Goal: Submit feedback/report problem

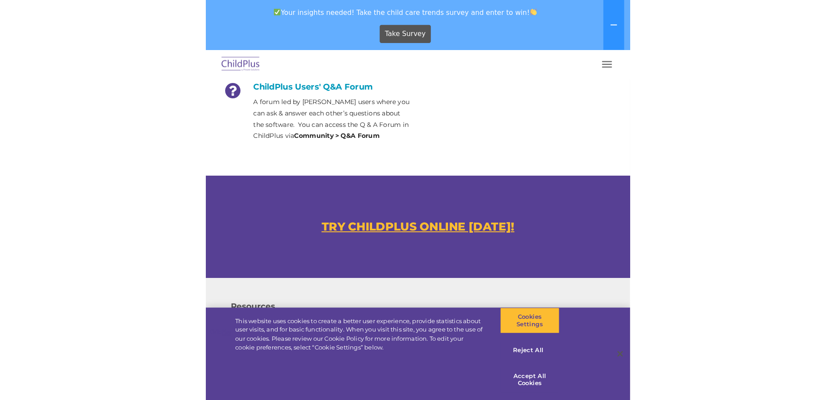
scroll to position [464, 0]
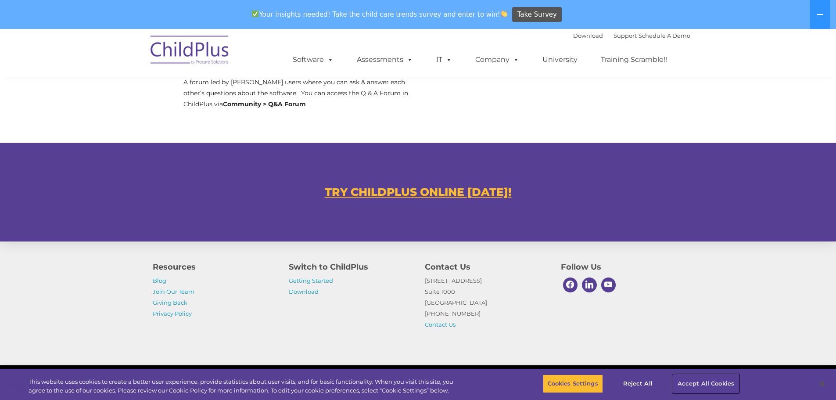
click at [721, 381] on button "Accept All Cookies" at bounding box center [706, 383] width 66 height 18
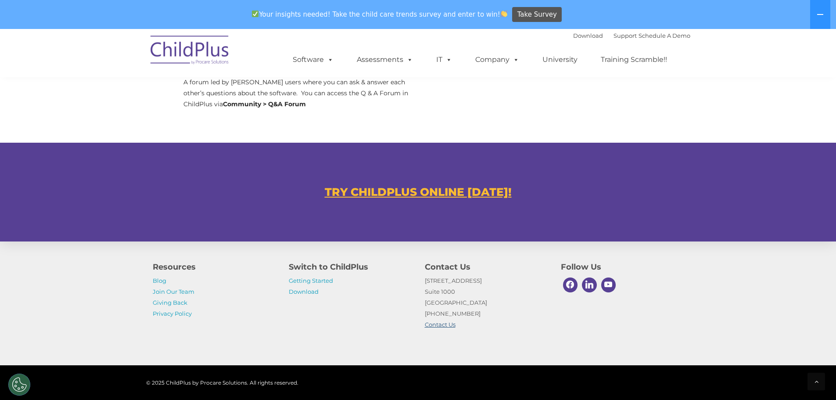
click at [443, 324] on link "Contact Us" at bounding box center [440, 324] width 31 height 7
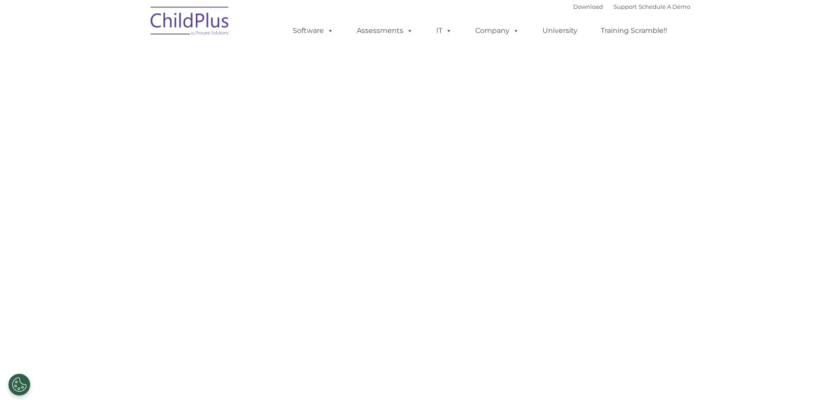
select select "MEDIUM"
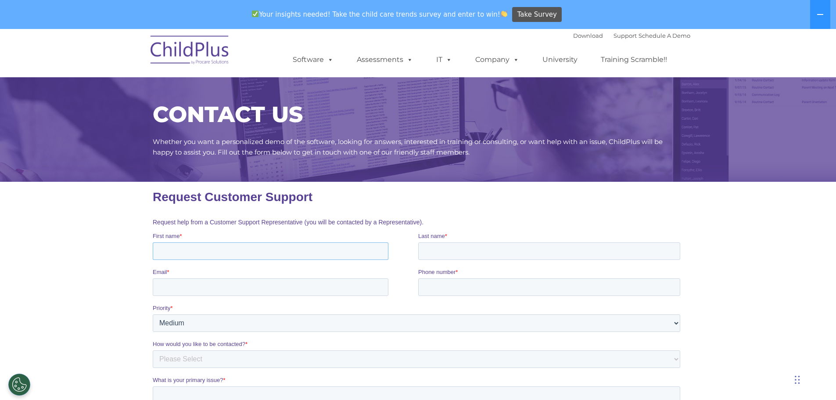
click at [259, 251] on input "First name *" at bounding box center [270, 251] width 236 height 18
type input "[PERSON_NAME]"
click at [487, 250] on input "Last name *" at bounding box center [549, 251] width 262 height 18
type input "[PERSON_NAME]"
click at [277, 295] on input "Email *" at bounding box center [270, 287] width 236 height 18
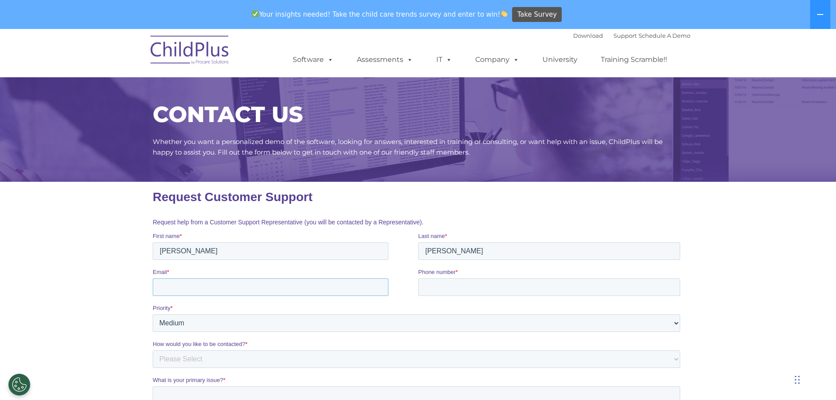
type input "[EMAIL_ADDRESS][DOMAIN_NAME]"
click at [268, 326] on select "Please Select Low Medium High" at bounding box center [416, 323] width 528 height 18
select select "HIGH"
click at [152, 314] on select "Please Select Low Medium High" at bounding box center [416, 323] width 528 height 18
click at [437, 285] on input "Phone number *" at bounding box center [549, 287] width 262 height 18
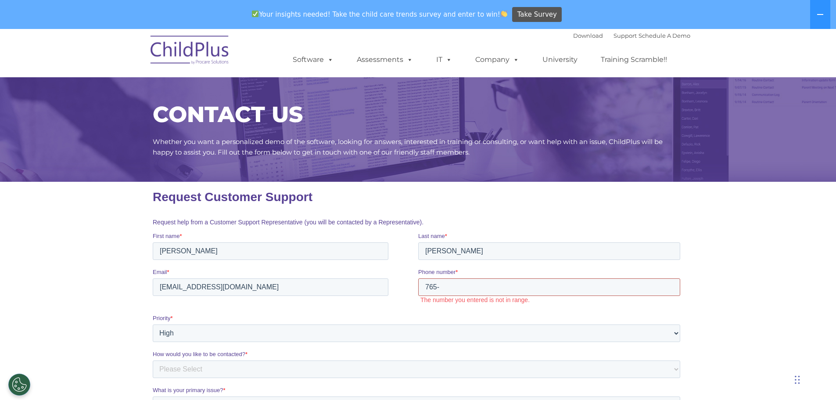
type input "17659695049"
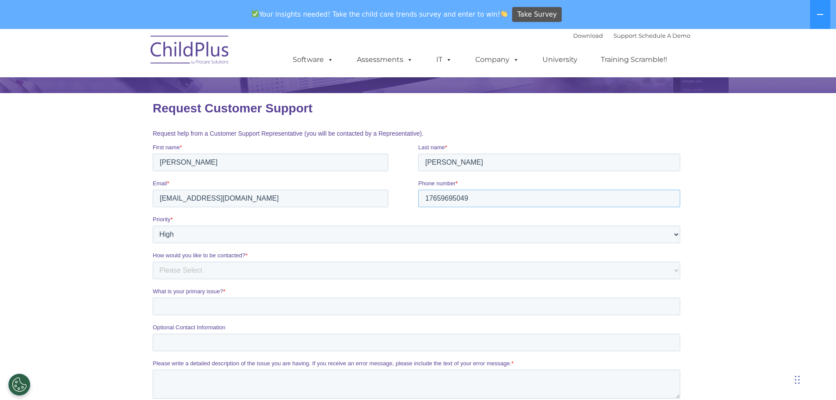
scroll to position [132, 0]
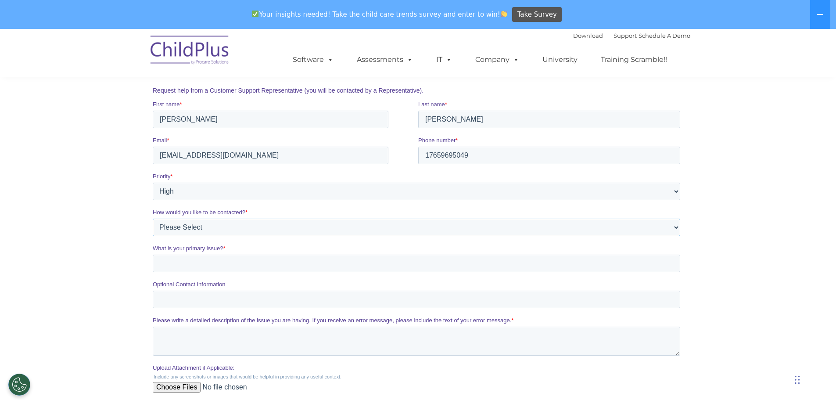
click at [340, 230] on select "Please Select Phone Email" at bounding box center [416, 228] width 528 height 18
select select "Email"
click at [152, 219] on select "Please Select Phone Email" at bounding box center [416, 228] width 528 height 18
click at [312, 270] on input "What is your primary issue? *" at bounding box center [416, 264] width 528 height 18
type input "No users able to log in"
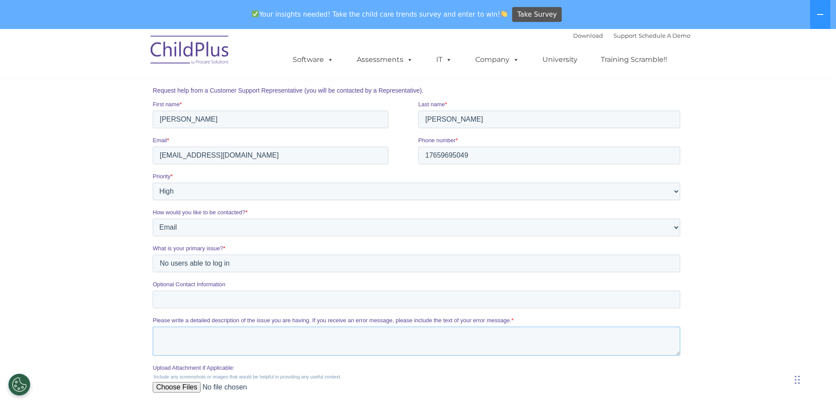
click at [264, 346] on textarea "Please write a detailed description of the issue you are having. If you receive…" at bounding box center [416, 341] width 528 height 29
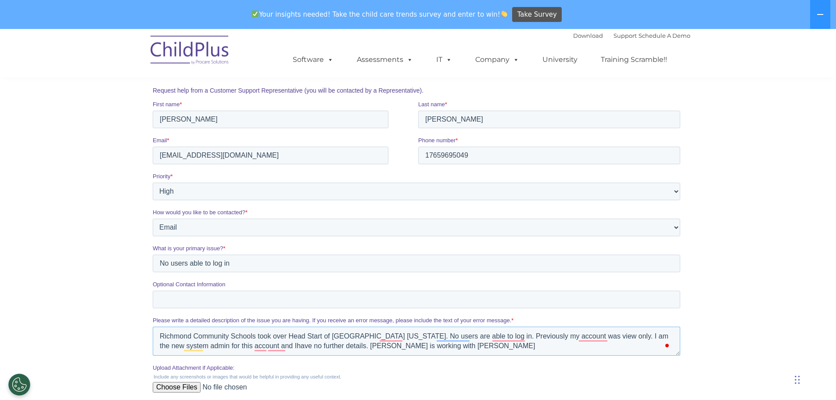
drag, startPoint x: 357, startPoint y: 346, endPoint x: 364, endPoint y: 357, distance: 13.0
click at [357, 346] on textarea "Richmond Community Schools took over Head Start of [GEOGRAPHIC_DATA] [US_STATE]…" at bounding box center [416, 341] width 528 height 29
click at [451, 348] on textarea "Richmond Community Schools took over Head Start of [GEOGRAPHIC_DATA] [US_STATE]…" at bounding box center [416, 341] width 528 height 29
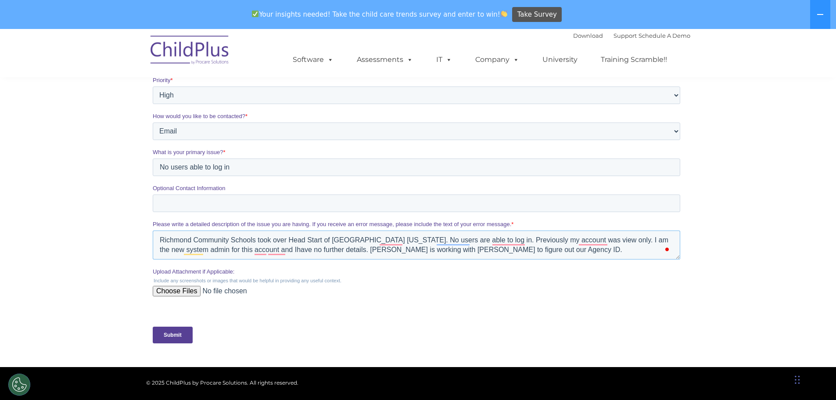
scroll to position [263, 0]
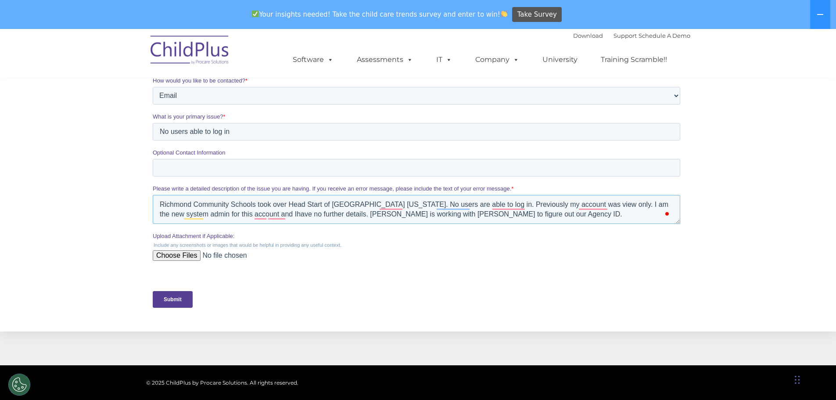
type textarea "Richmond Community Schools took over Head Start of [GEOGRAPHIC_DATA] [US_STATE]…"
click at [171, 301] on input "Submit" at bounding box center [172, 299] width 40 height 17
